Goal: Information Seeking & Learning: Find contact information

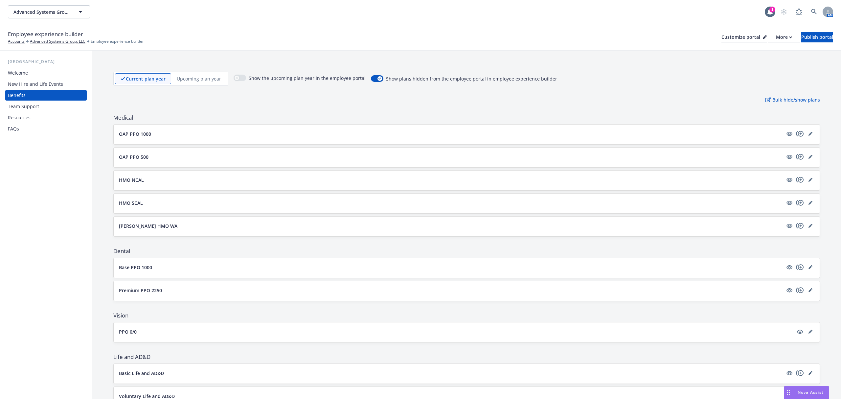
click at [29, 107] on div "Team Support" at bounding box center [23, 106] width 31 height 11
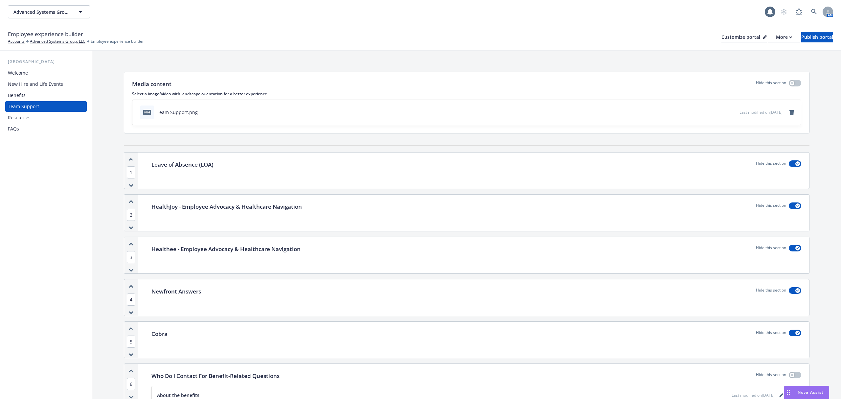
click at [24, 125] on div "FAQs" at bounding box center [46, 129] width 76 height 11
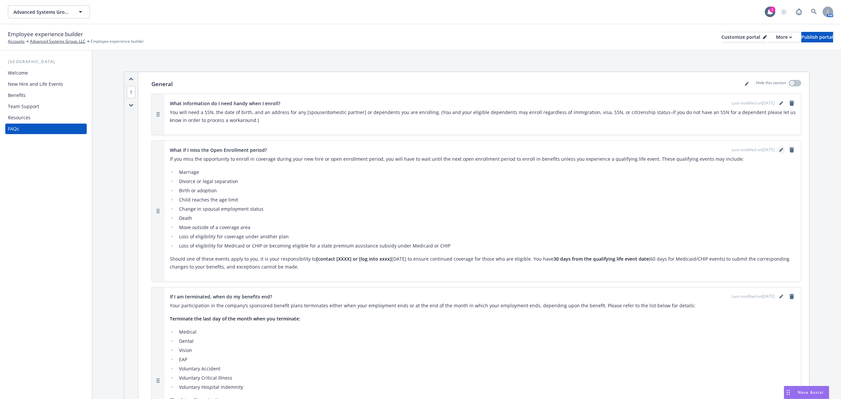
click at [779, 150] on icon "editPencil" at bounding box center [780, 150] width 3 height 3
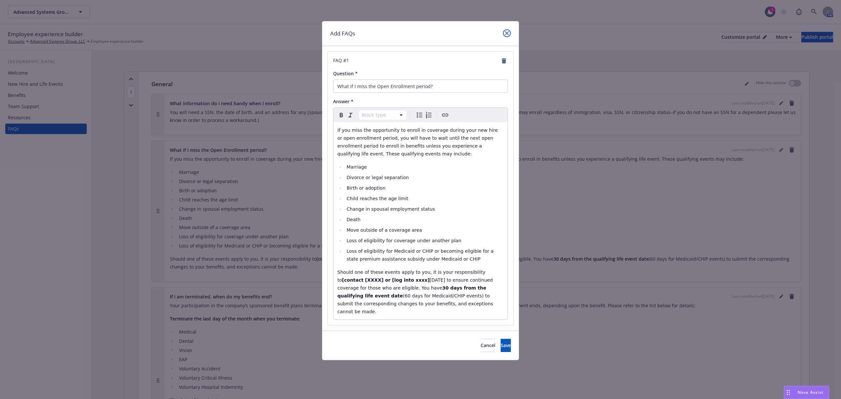
click at [505, 34] on icon "close" at bounding box center [507, 33] width 4 height 4
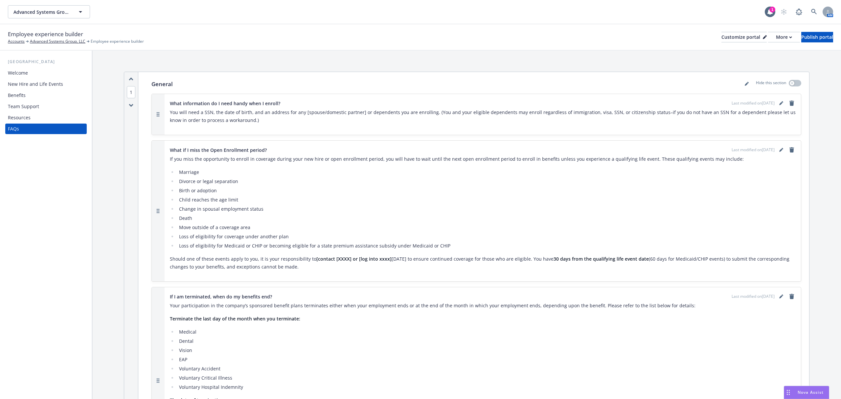
click at [24, 87] on div "New Hire and Life Events" at bounding box center [35, 84] width 55 height 11
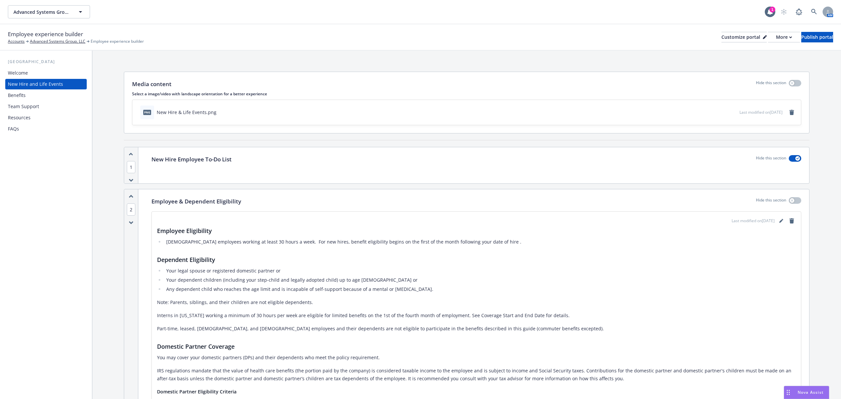
click at [16, 73] on div "Welcome" at bounding box center [18, 73] width 20 height 11
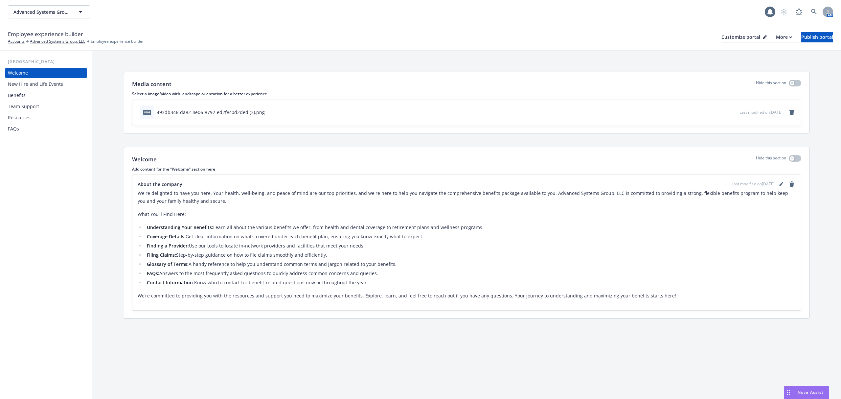
click at [26, 99] on div "Benefits" at bounding box center [46, 95] width 76 height 11
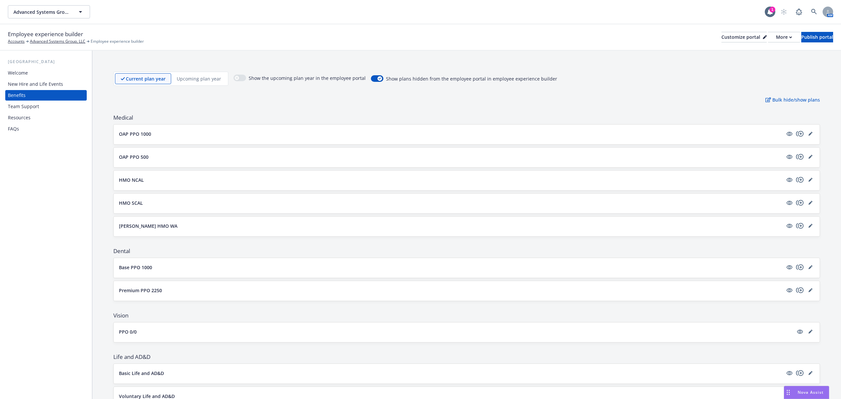
click at [28, 107] on div "Team Support" at bounding box center [23, 106] width 31 height 11
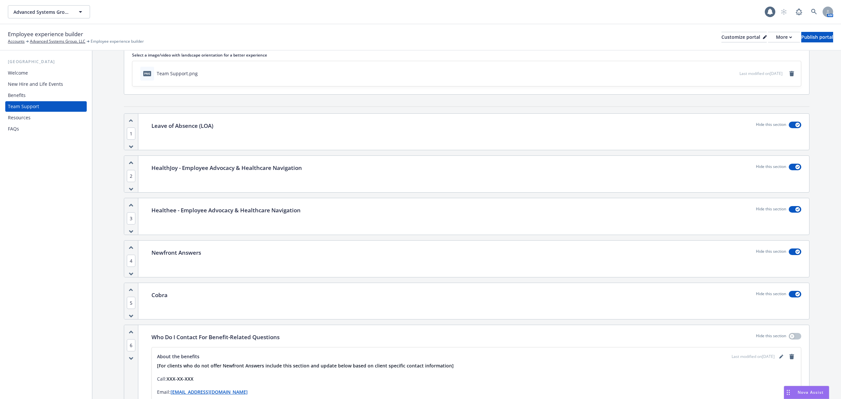
scroll to position [175, 0]
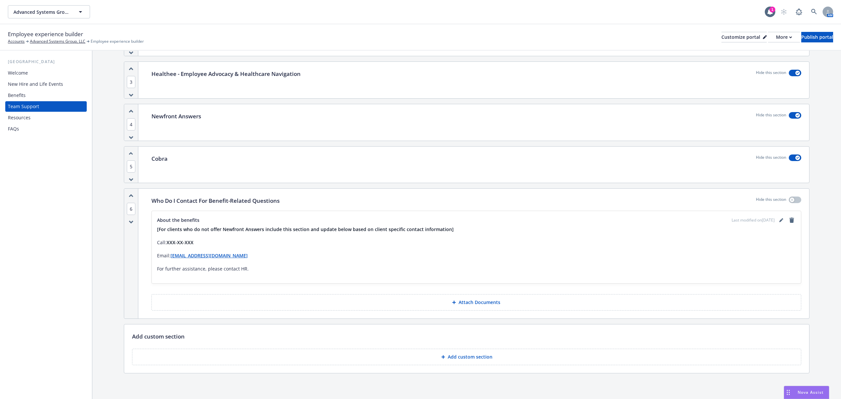
click at [40, 83] on div "New Hire and Life Events" at bounding box center [35, 84] width 55 height 11
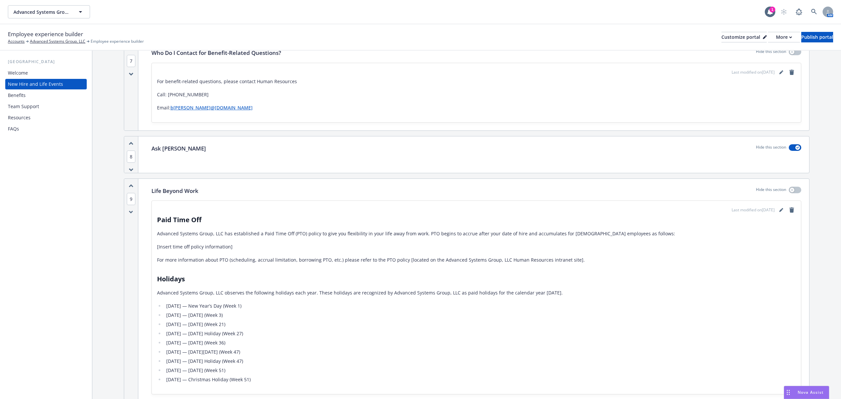
scroll to position [920, 0]
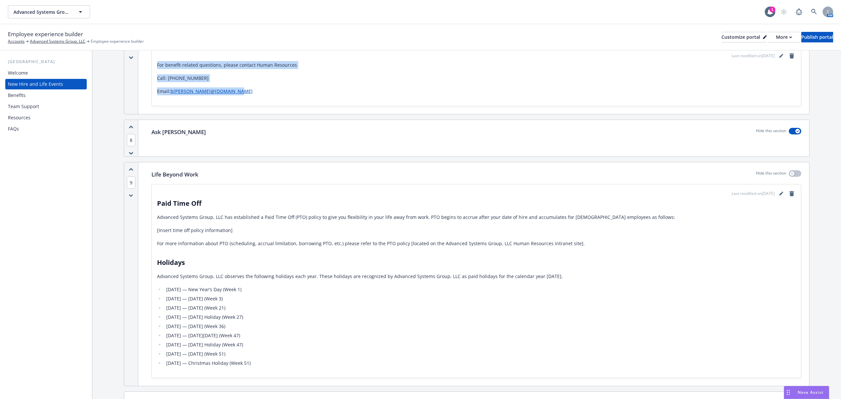
drag, startPoint x: 246, startPoint y: 93, endPoint x: 157, endPoint y: 69, distance: 91.9
click at [157, 69] on div "For benefit-related questions, please contact Human Resources Call: [PHONE_NUMB…" at bounding box center [476, 78] width 639 height 34
copy div "For benefit-related questions, please contact Human Resources Call: [PHONE_NUMB…"
click at [35, 101] on div "Team Support" at bounding box center [23, 106] width 31 height 11
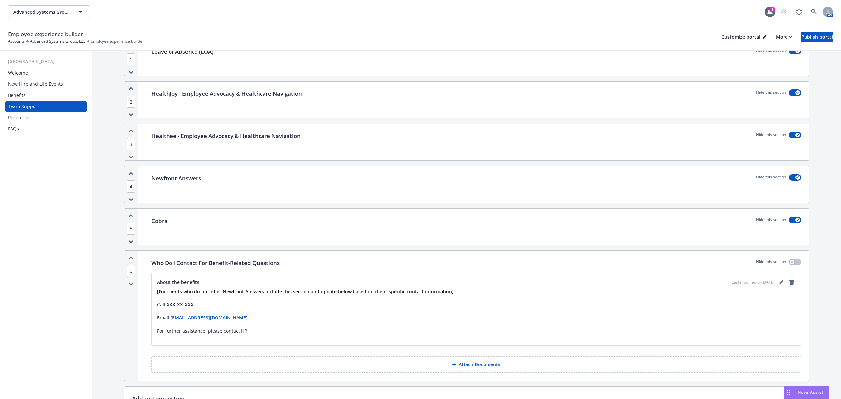
scroll to position [178, 0]
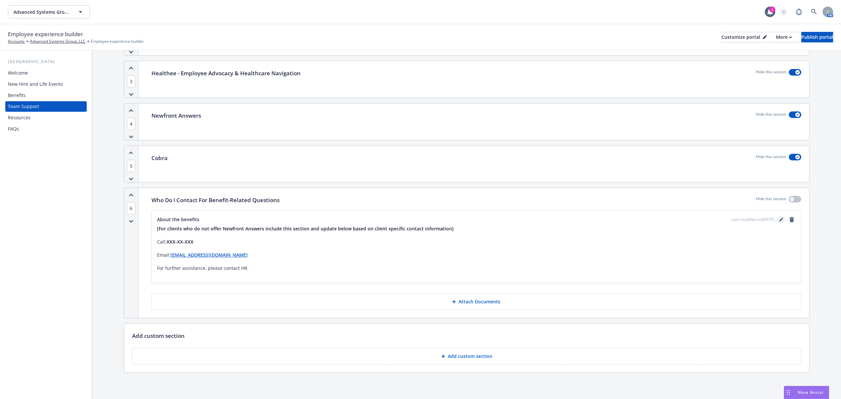
click at [779, 218] on icon "editPencil" at bounding box center [781, 219] width 4 height 4
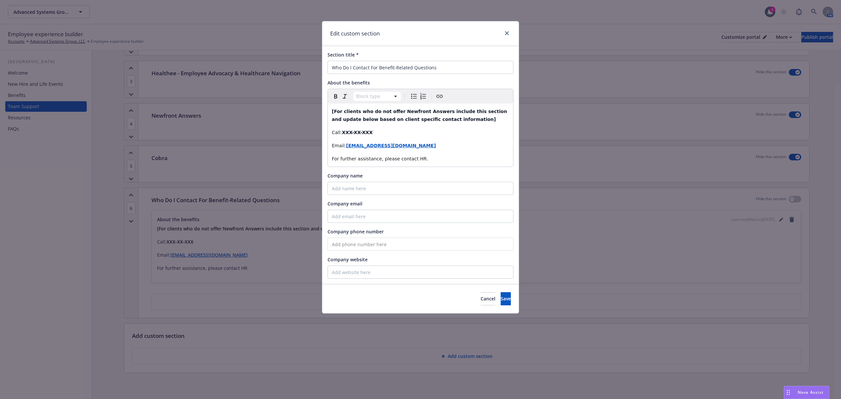
select select "paragraph"
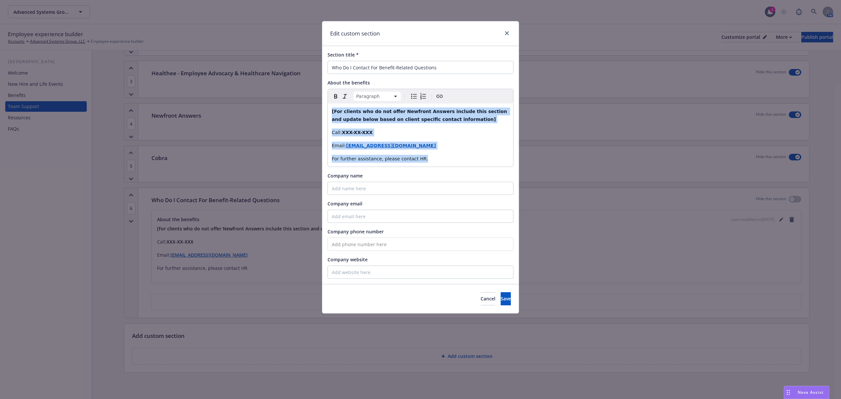
drag, startPoint x: 437, startPoint y: 153, endPoint x: 294, endPoint y: 111, distance: 149.0
click at [294, 111] on div "Edit custom section Section title * Who Do I Contact For Benefit-Related Questi…" at bounding box center [420, 199] width 841 height 399
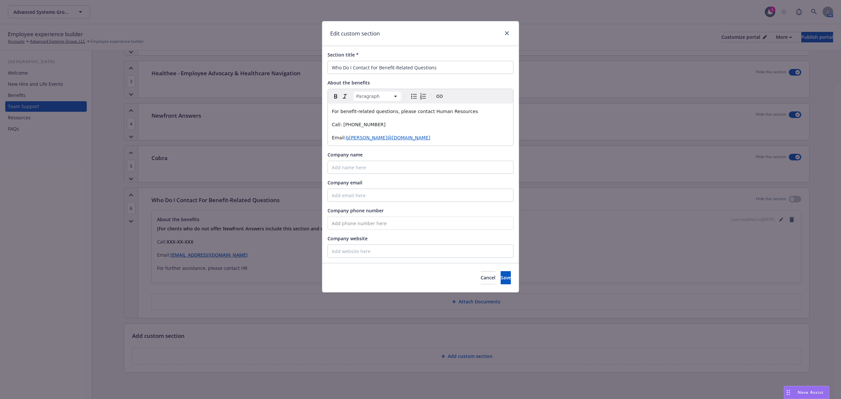
click at [468, 112] on p "For benefit-related questions, please contact Human Resources" at bounding box center [420, 111] width 177 height 8
click at [501, 279] on span "Save" at bounding box center [506, 277] width 10 height 6
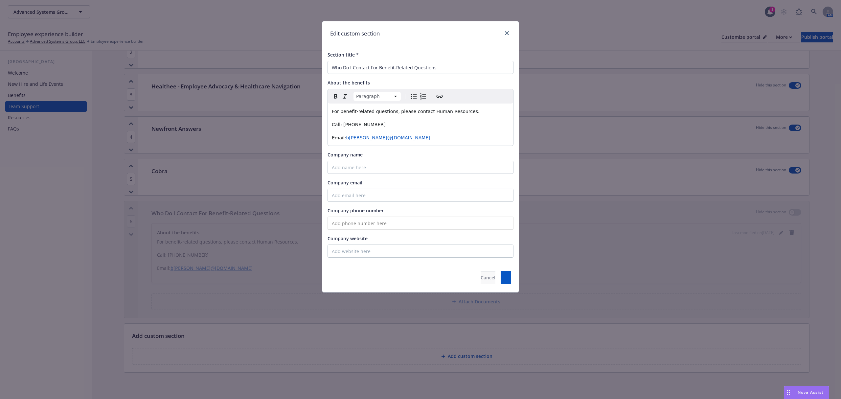
scroll to position [165, 0]
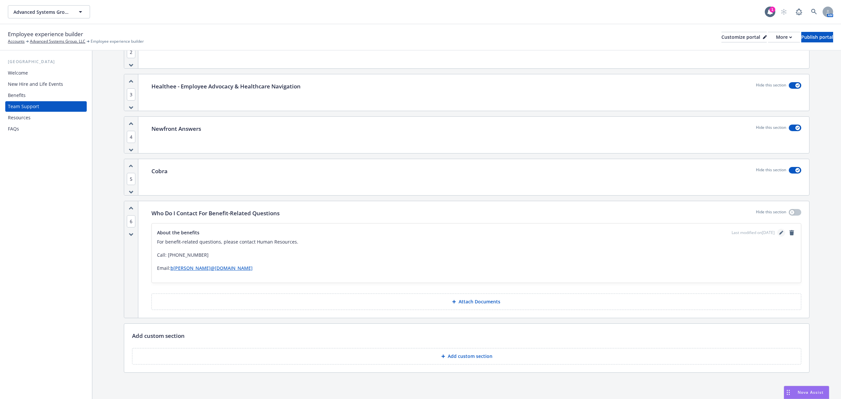
click at [779, 233] on icon "editPencil" at bounding box center [781, 233] width 4 height 4
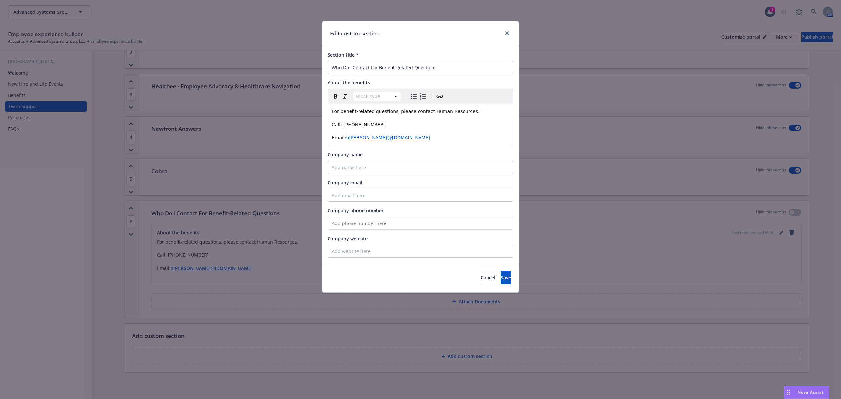
select select "paragraph"
drag, startPoint x: 376, startPoint y: 129, endPoint x: 342, endPoint y: 126, distance: 34.2
click at [342, 126] on p "Call: [PHONE_NUMBER]​" at bounding box center [420, 125] width 177 height 8
click at [501, 274] on button "Save" at bounding box center [506, 277] width 10 height 13
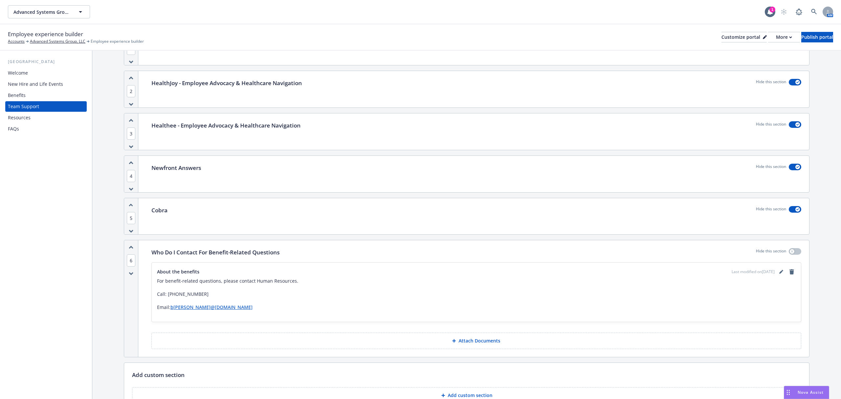
scroll to position [34, 0]
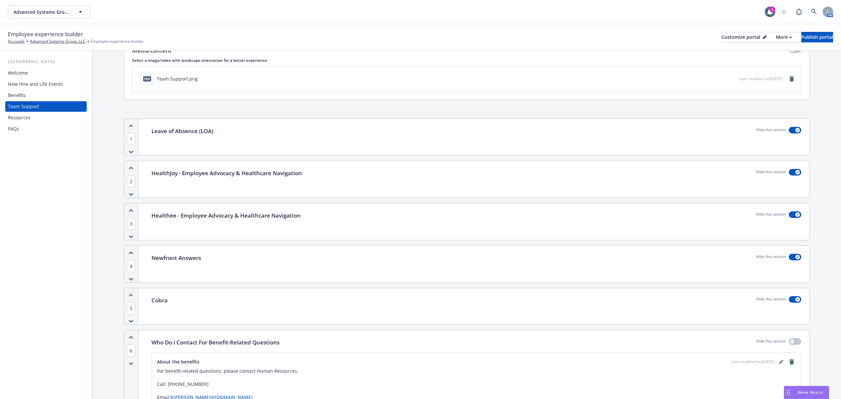
click at [129, 338] on icon "button" at bounding box center [131, 337] width 5 height 4
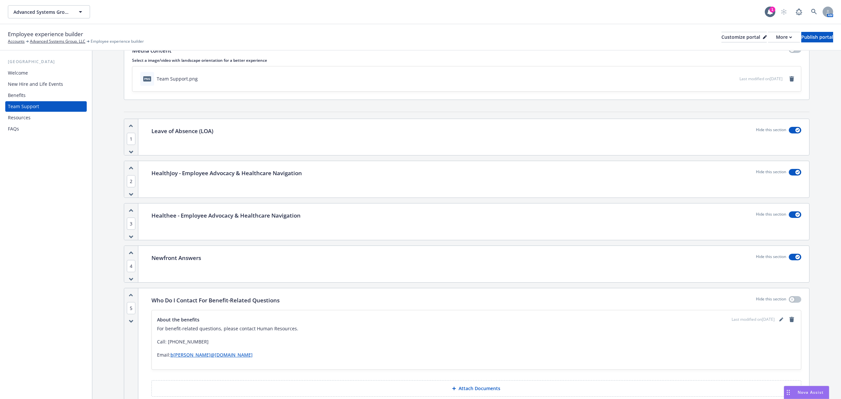
click at [130, 296] on icon "button" at bounding box center [131, 295] width 4 height 2
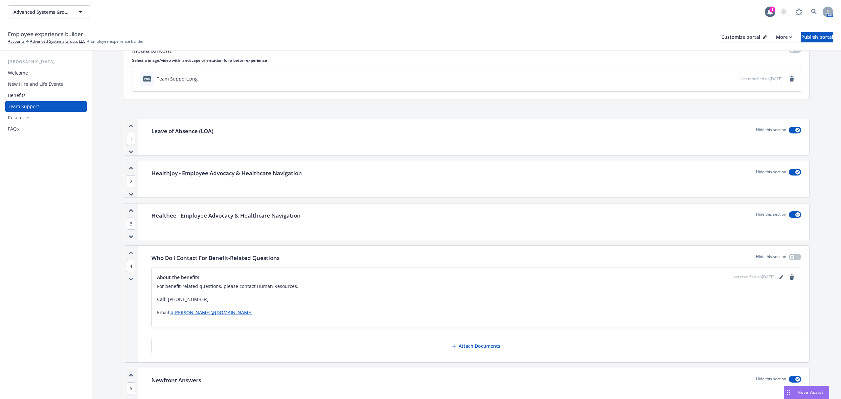
click at [132, 251] on div "4" at bounding box center [131, 304] width 14 height 116
click at [131, 253] on icon "button" at bounding box center [131, 253] width 4 height 2
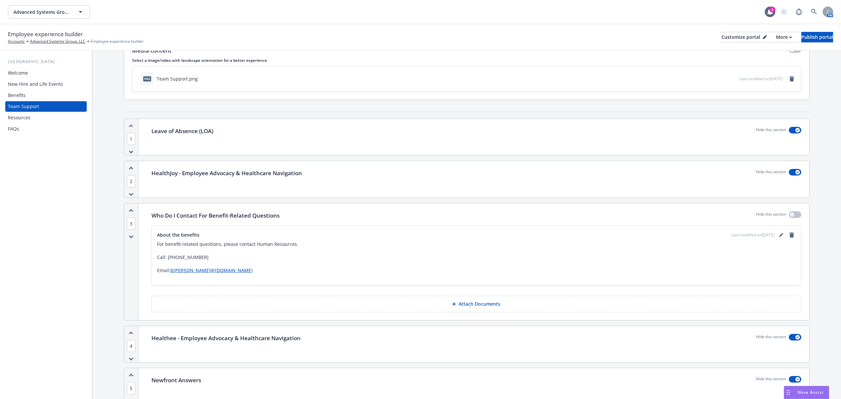
click at [130, 211] on icon "button" at bounding box center [131, 211] width 4 height 2
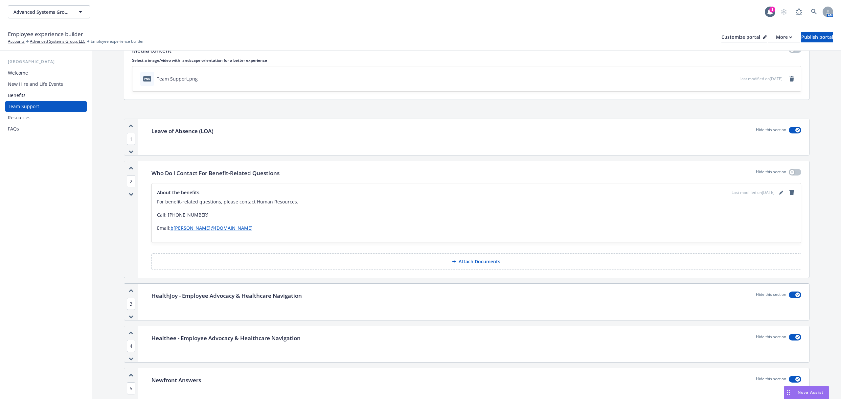
click at [131, 167] on icon "button" at bounding box center [131, 168] width 5 height 4
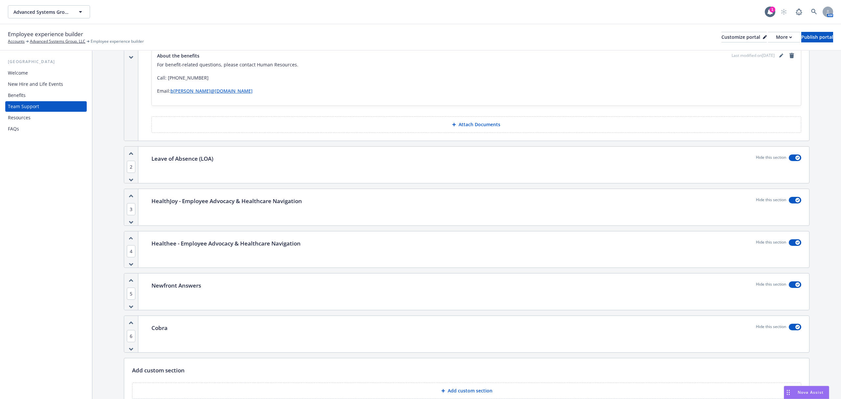
scroll to position [165, 0]
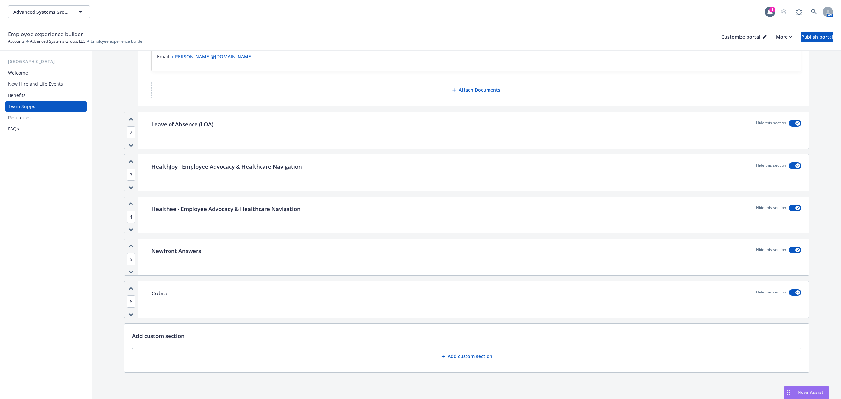
click at [23, 94] on div "Benefits" at bounding box center [17, 95] width 18 height 11
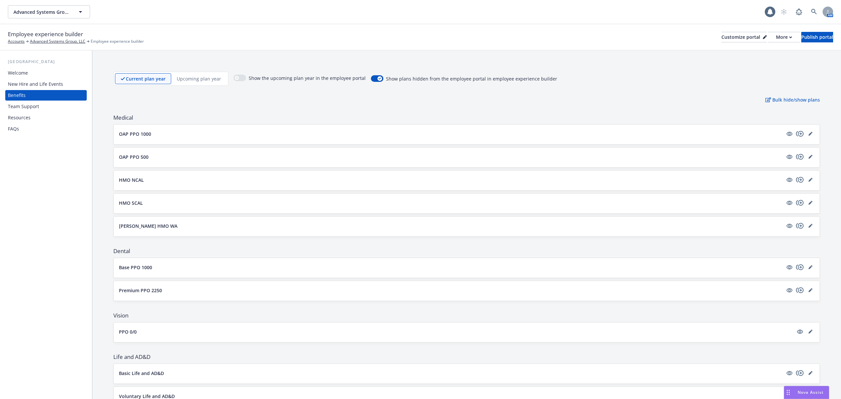
click at [23, 122] on div "Resources" at bounding box center [19, 117] width 23 height 11
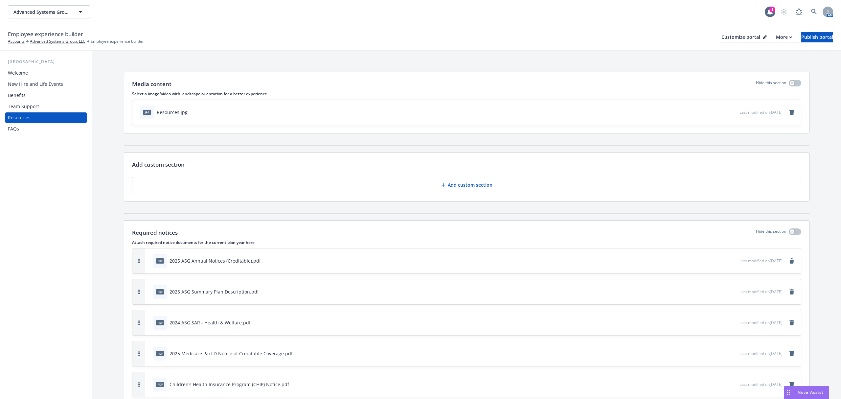
click at [32, 126] on div "FAQs" at bounding box center [46, 129] width 76 height 11
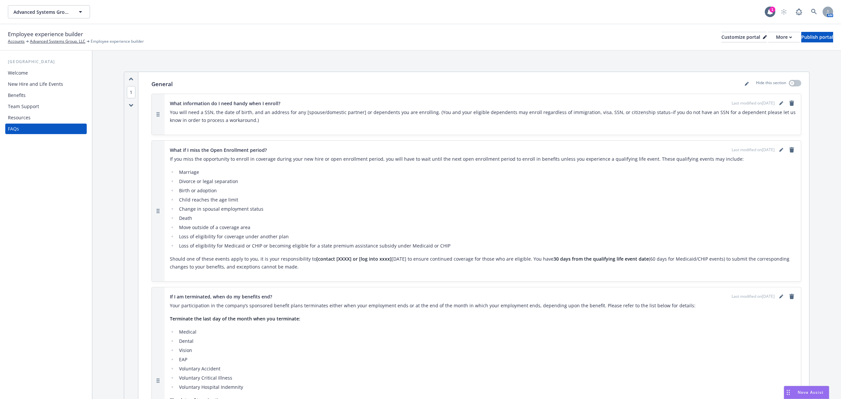
click at [27, 80] on div "New Hire and Life Events" at bounding box center [35, 84] width 55 height 11
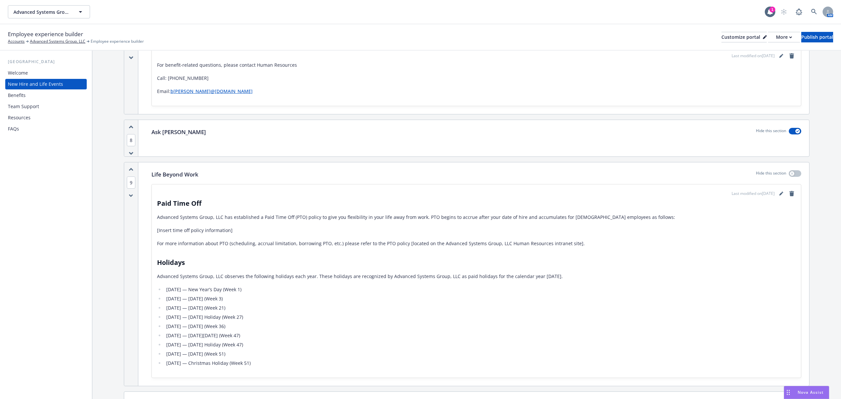
scroll to position [1007, 0]
